Goal: Answer question/provide support

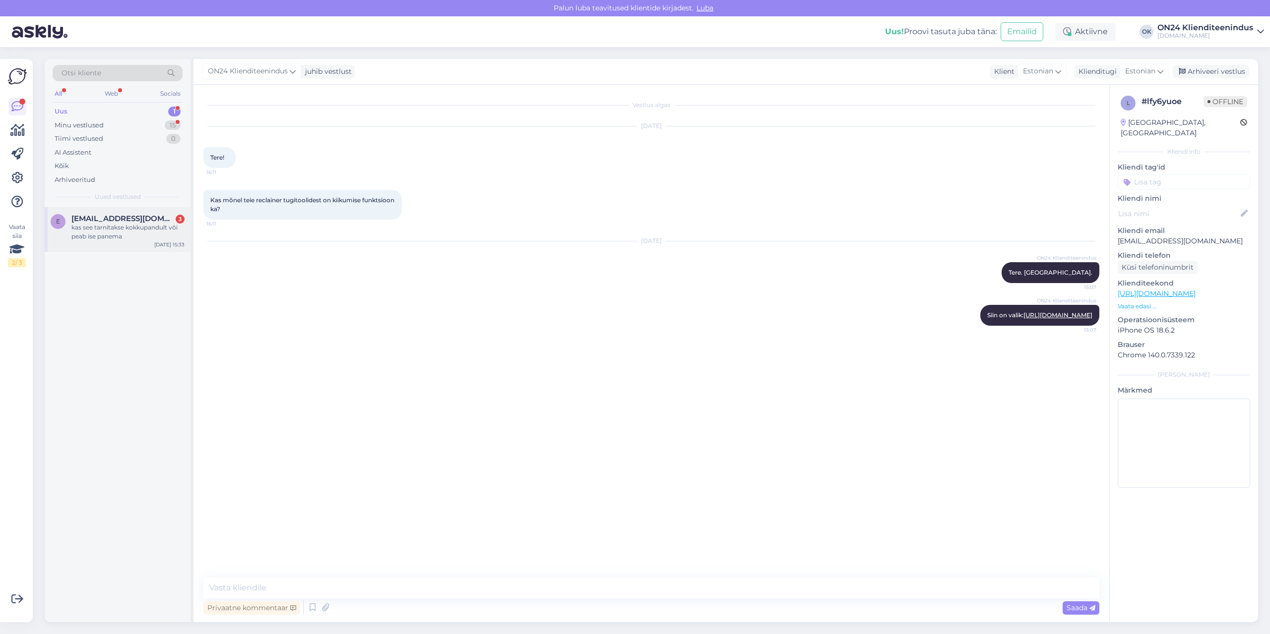
click at [103, 222] on span "[EMAIL_ADDRESS][DOMAIN_NAME]" at bounding box center [122, 218] width 103 height 9
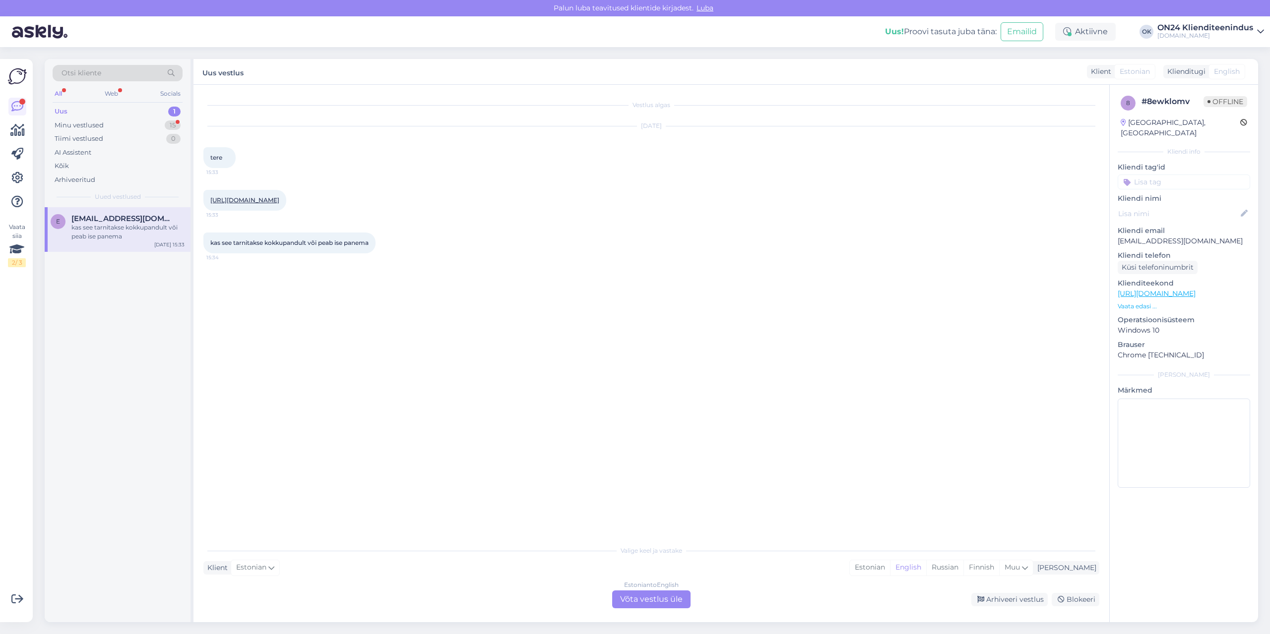
click at [269, 195] on div "[URL][DOMAIN_NAME] 15:33" at bounding box center [244, 200] width 83 height 21
click at [271, 198] on link "[URL][DOMAIN_NAME]" at bounding box center [244, 199] width 69 height 7
click at [890, 569] on div "Estonian" at bounding box center [870, 568] width 40 height 15
click at [624, 595] on div "Estonian to Estonian Võta vestlus üle" at bounding box center [651, 600] width 78 height 18
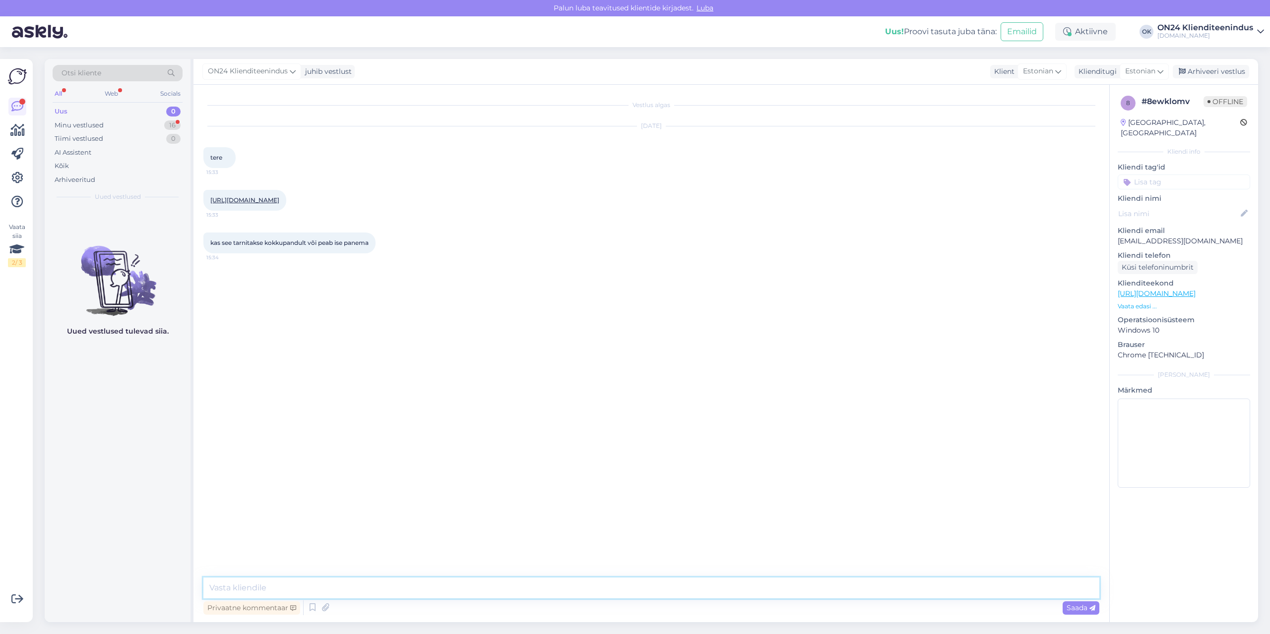
click at [616, 592] on textarea at bounding box center [651, 588] width 896 height 21
click at [290, 588] on textarea "Tere. Tuleb ise kokkupanna." at bounding box center [651, 588] width 896 height 21
type textarea "Tere. Tuleb ise kokku panna."
click at [354, 587] on textarea "Tere. Tuleb ise kokku panna." at bounding box center [651, 588] width 896 height 21
click at [76, 119] on div "Minu vestlused 16" at bounding box center [118, 126] width 130 height 14
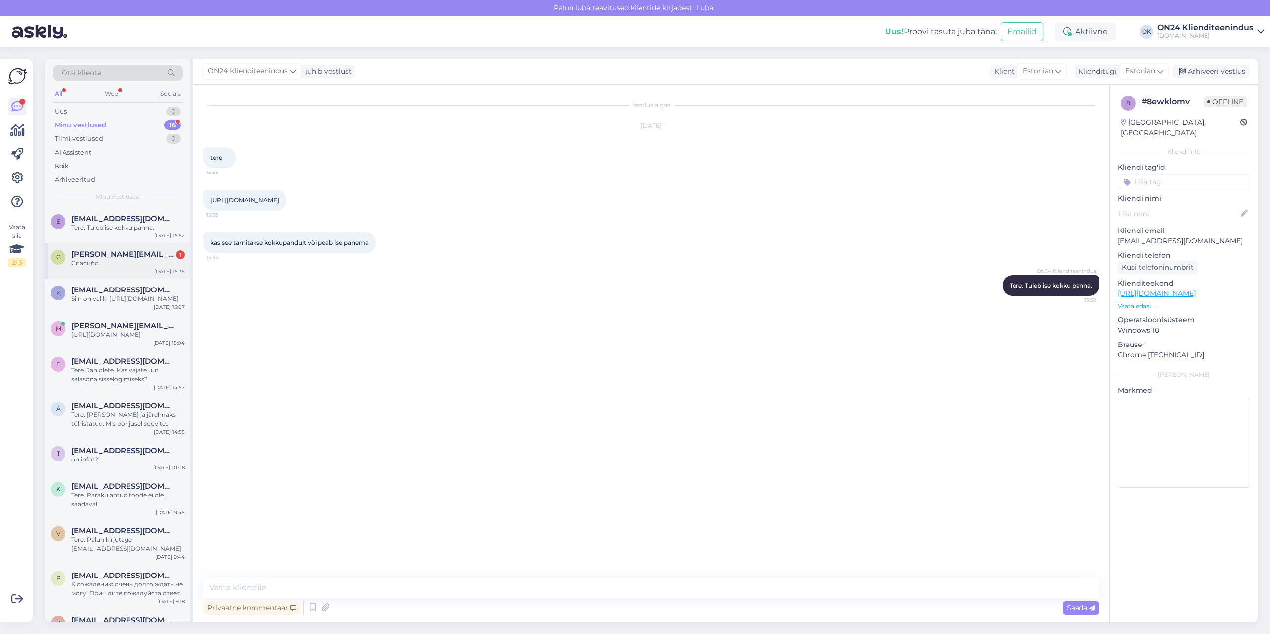
click at [131, 267] on div "Спасибо" at bounding box center [127, 263] width 113 height 9
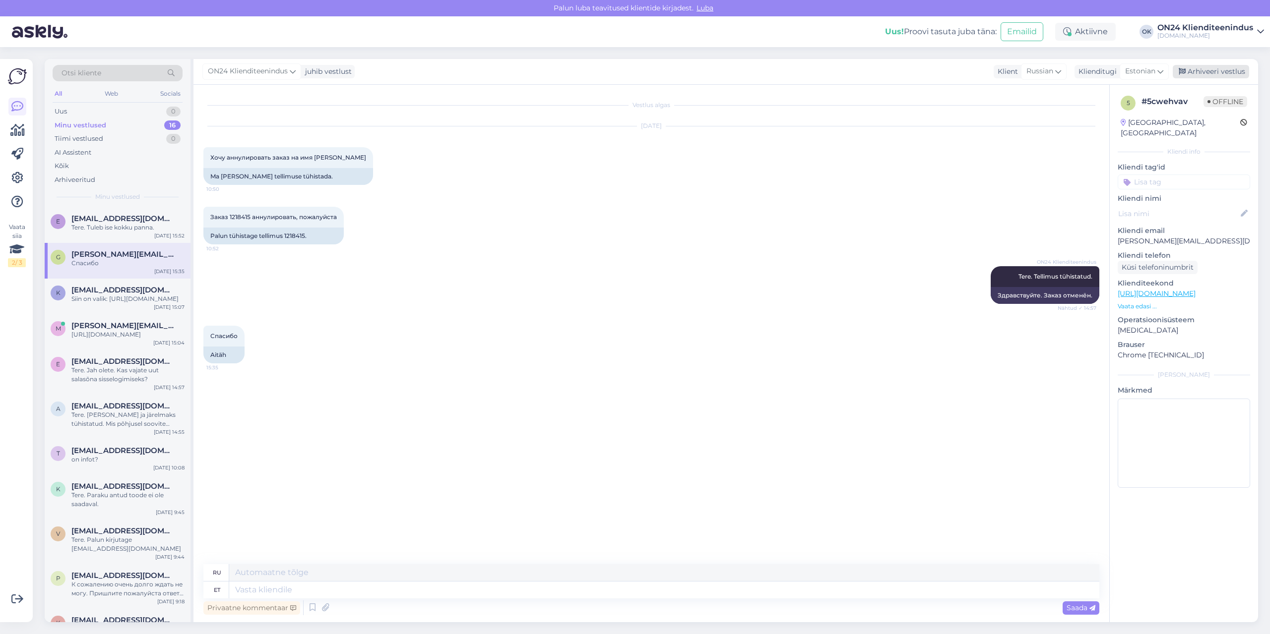
click at [1193, 68] on div "Arhiveeri vestlus" at bounding box center [1211, 71] width 76 height 13
